Goal: Transaction & Acquisition: Subscribe to service/newsletter

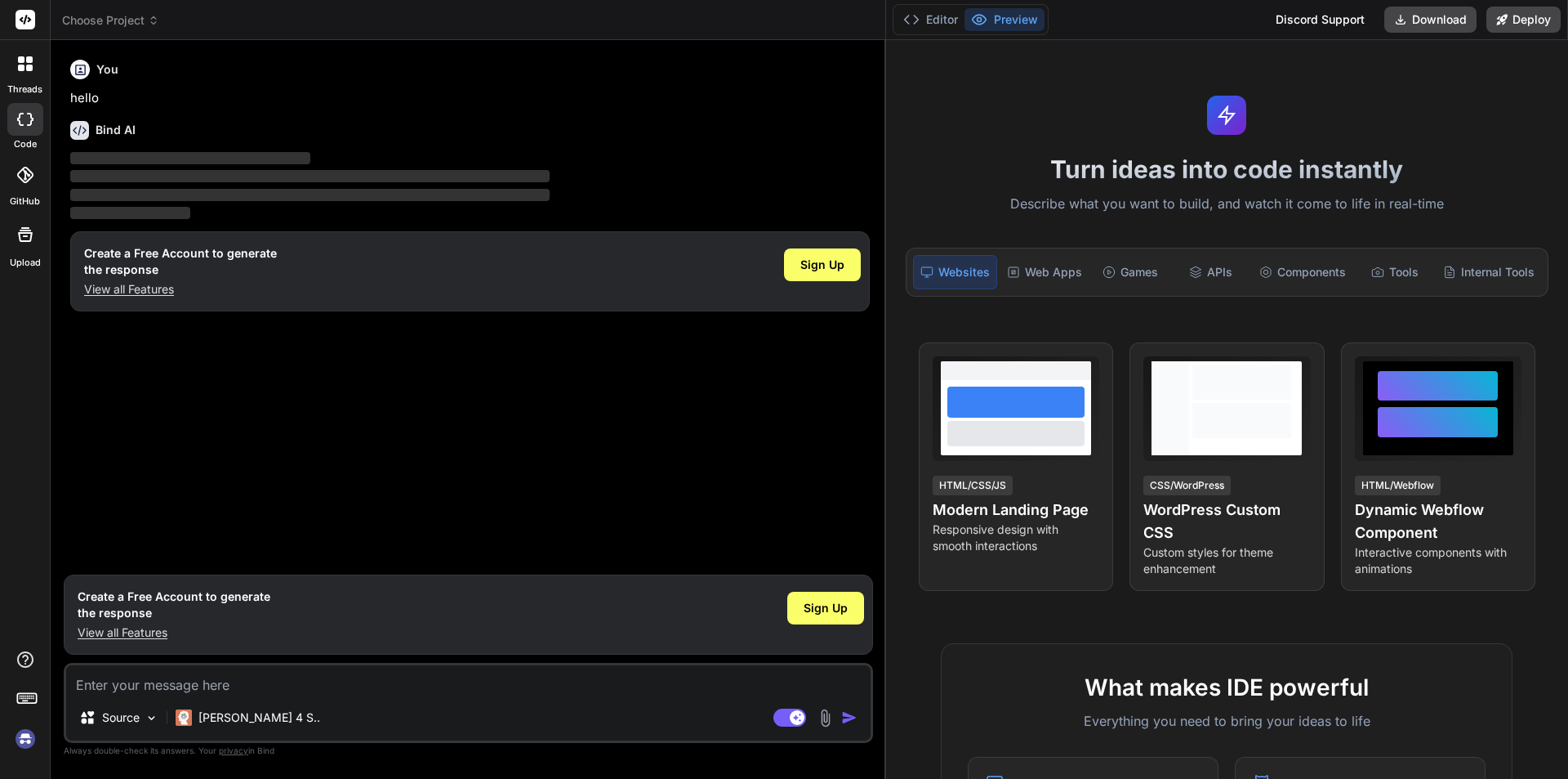
type textarea "x"
drag, startPoint x: 551, startPoint y: 85, endPoint x: 870, endPoint y: 107, distance: 319.8
click at [870, 107] on div "Bind AI Web Search Created with Pixso. Code Generator You hello Bind AI ‌ ‌ ‌ ‌…" at bounding box center [468, 410] width 836 height 739
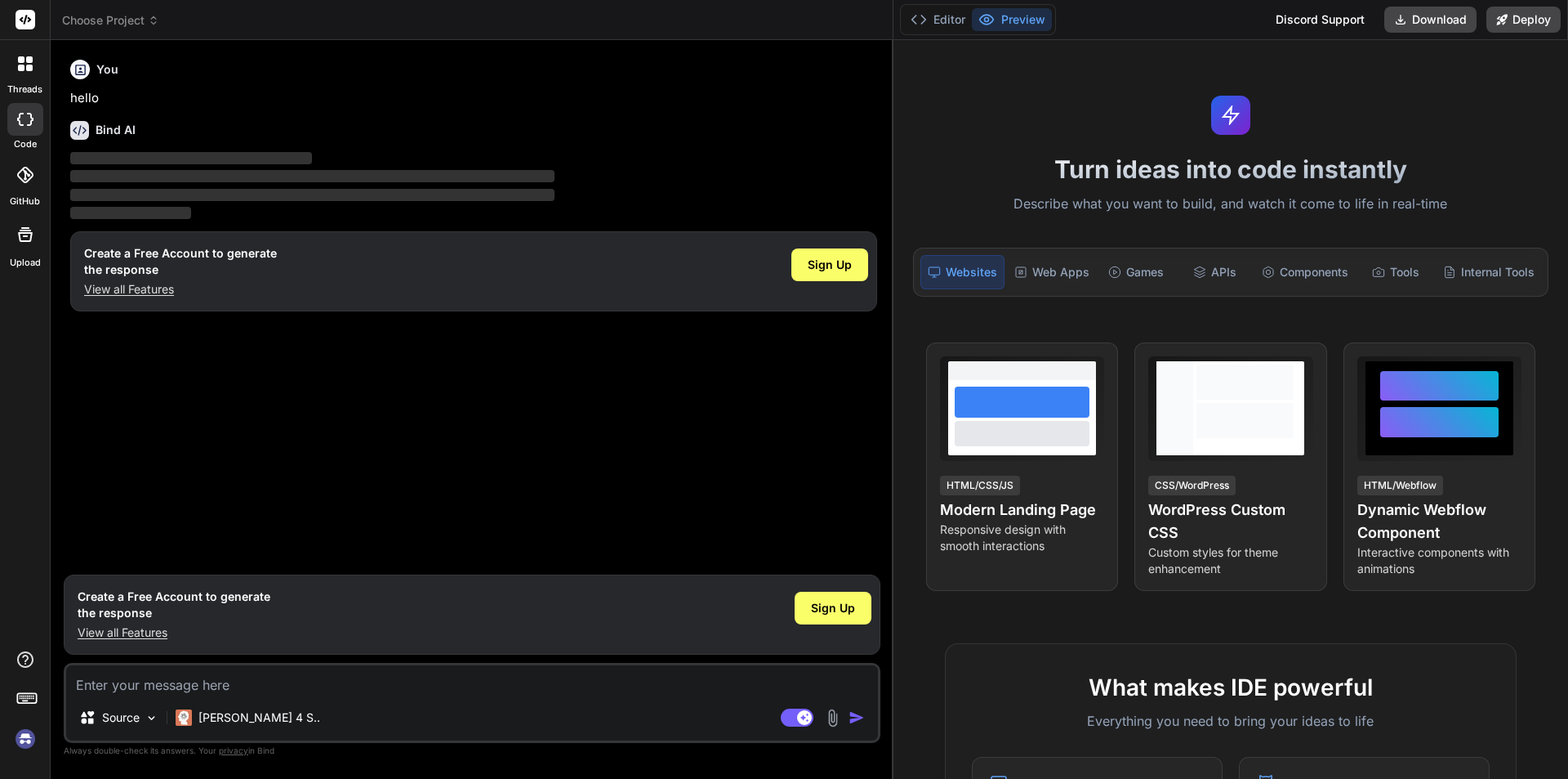
click at [147, 690] on textarea at bounding box center [472, 679] width 812 height 29
type textarea "h"
type textarea "x"
type textarea "hi"
type textarea "x"
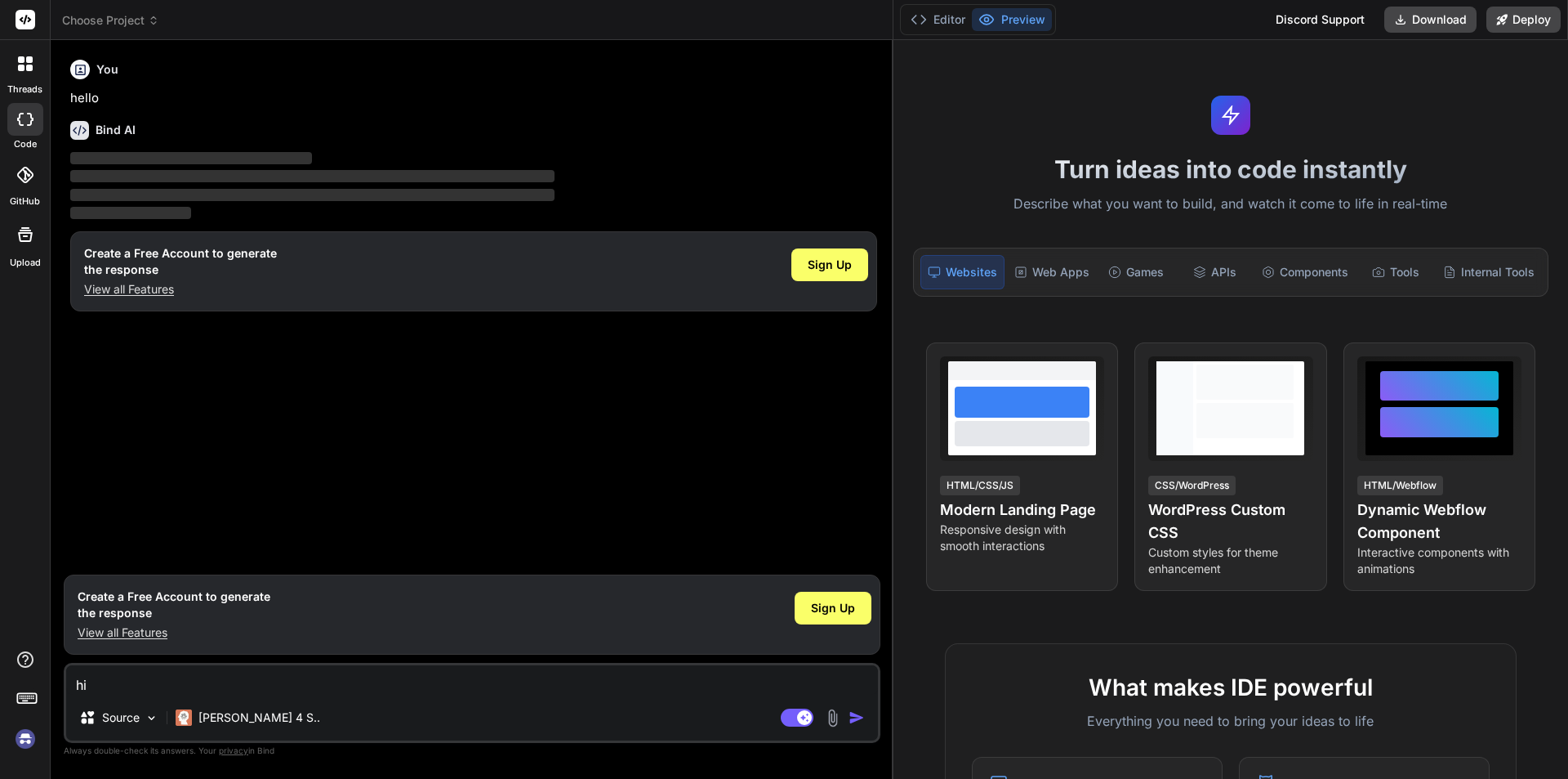
type textarea "hi"
click at [853, 713] on img "button" at bounding box center [856, 718] width 16 height 16
click at [853, 717] on img "button" at bounding box center [856, 718] width 16 height 16
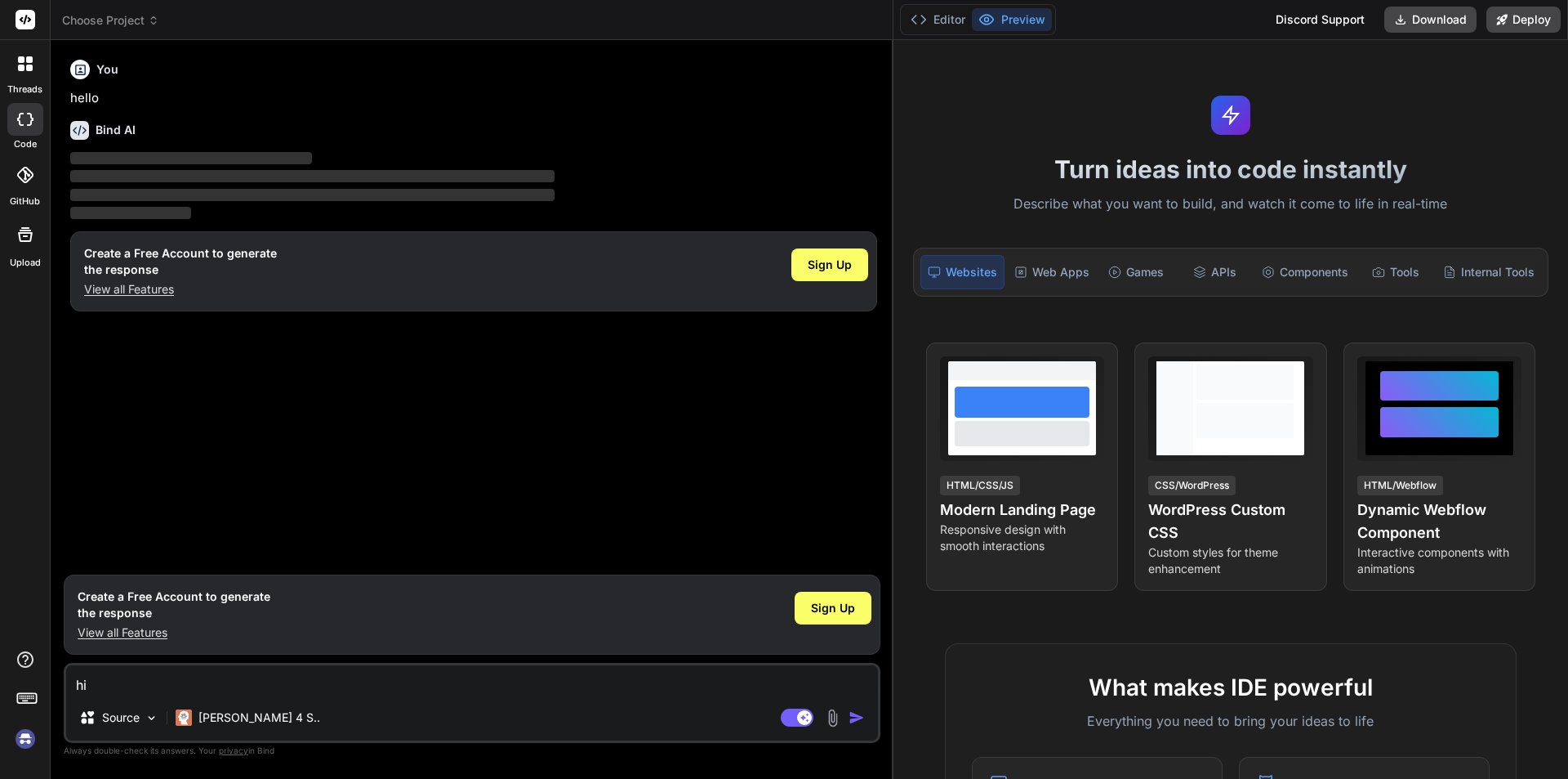
click at [853, 717] on img "button" at bounding box center [856, 718] width 16 height 16
click at [94, 685] on textarea "hi" at bounding box center [472, 679] width 812 height 29
click at [834, 615] on span "Sign Up" at bounding box center [833, 608] width 44 height 16
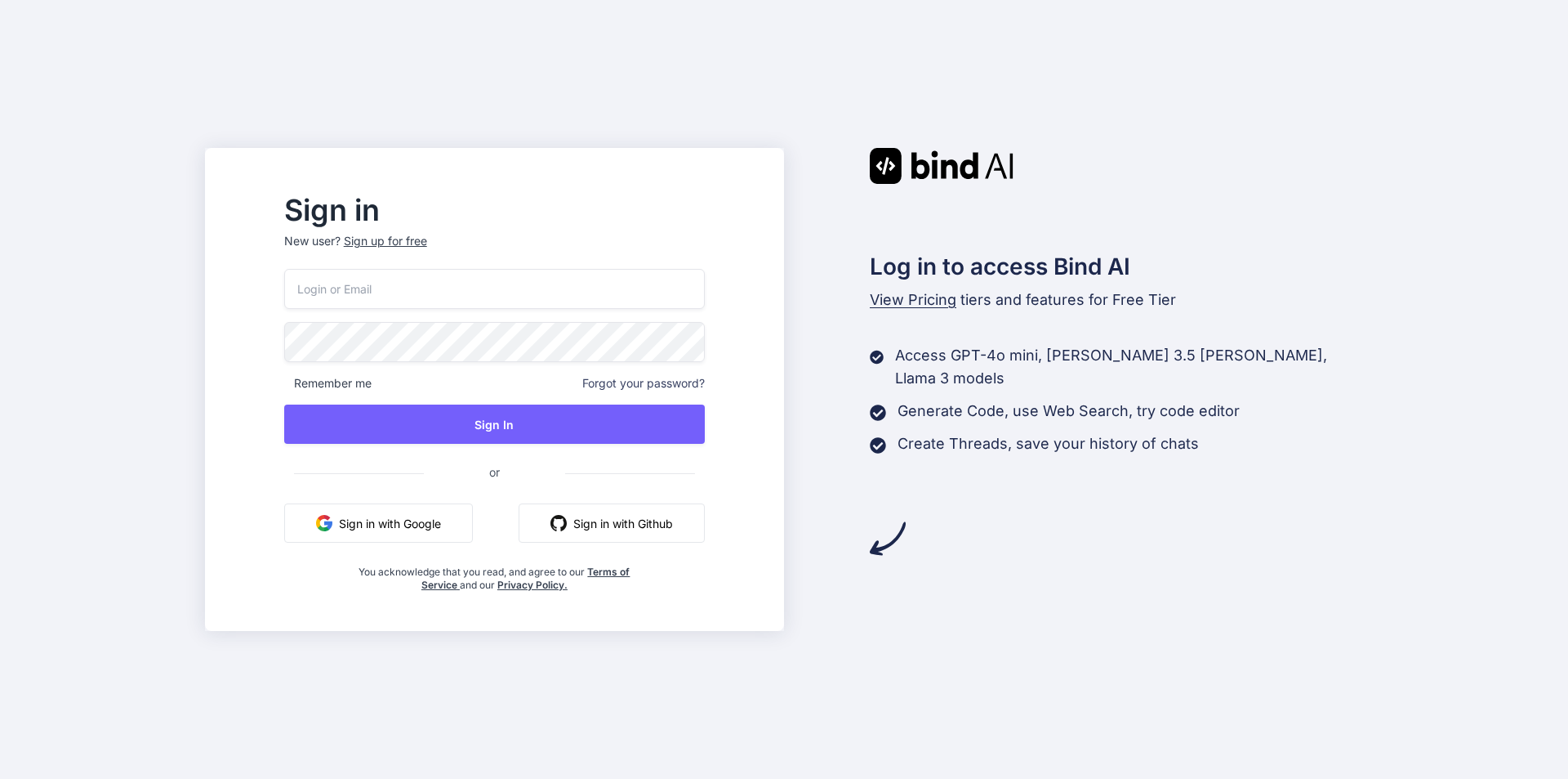
click at [412, 291] on input "email" at bounding box center [494, 288] width 421 height 40
click at [477, 512] on div "Remember me Forgot your password? Sign In or Sign in with Google Sign in with G…" at bounding box center [494, 430] width 421 height 322
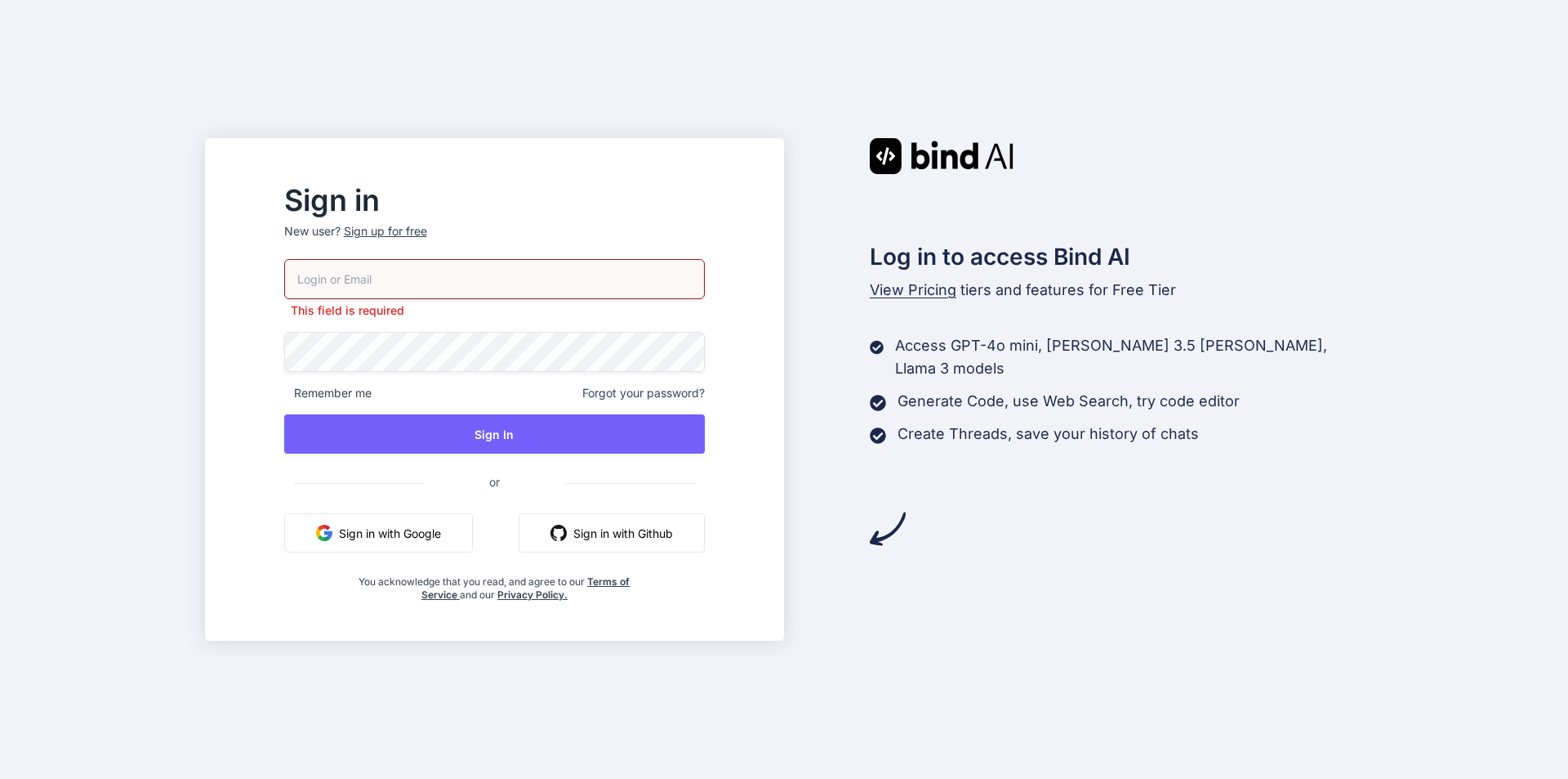
click at [423, 538] on button "Sign in with Google" at bounding box center [378, 532] width 189 height 39
click at [402, 280] on input "email" at bounding box center [494, 279] width 421 height 40
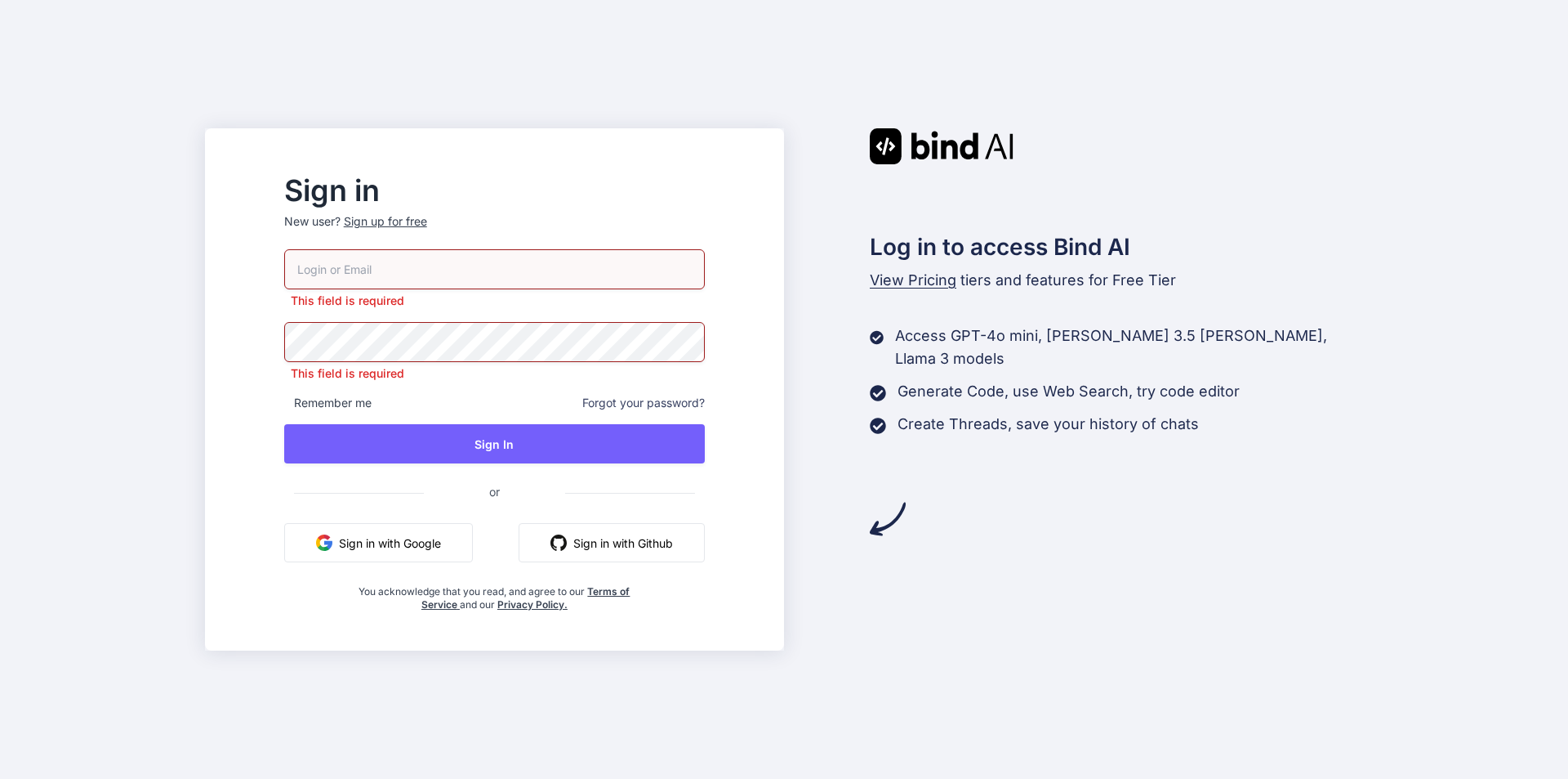
click at [136, 291] on div "Sign in New user? Sign up for free This field is required This field is require…" at bounding box center [784, 389] width 1568 height 779
